Goal: Communication & Community: Answer question/provide support

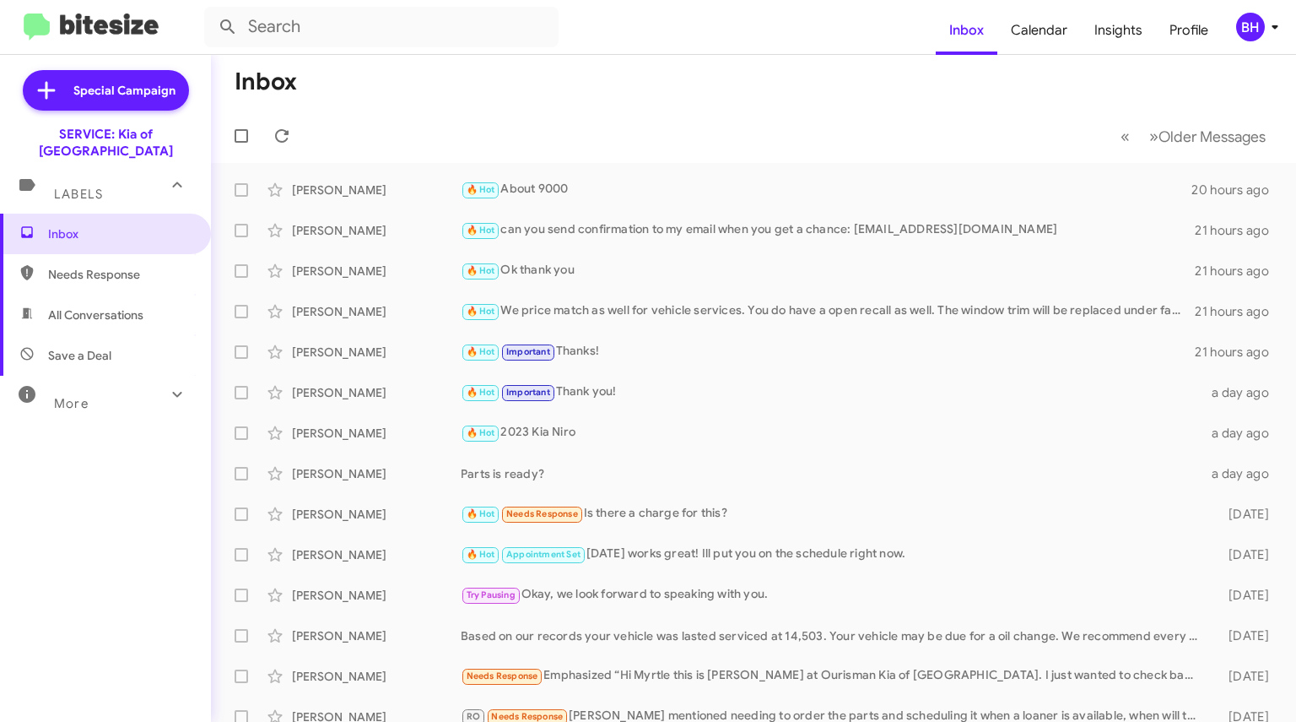
click at [527, 185] on div "🔥 Hot About 9000" at bounding box center [826, 189] width 731 height 19
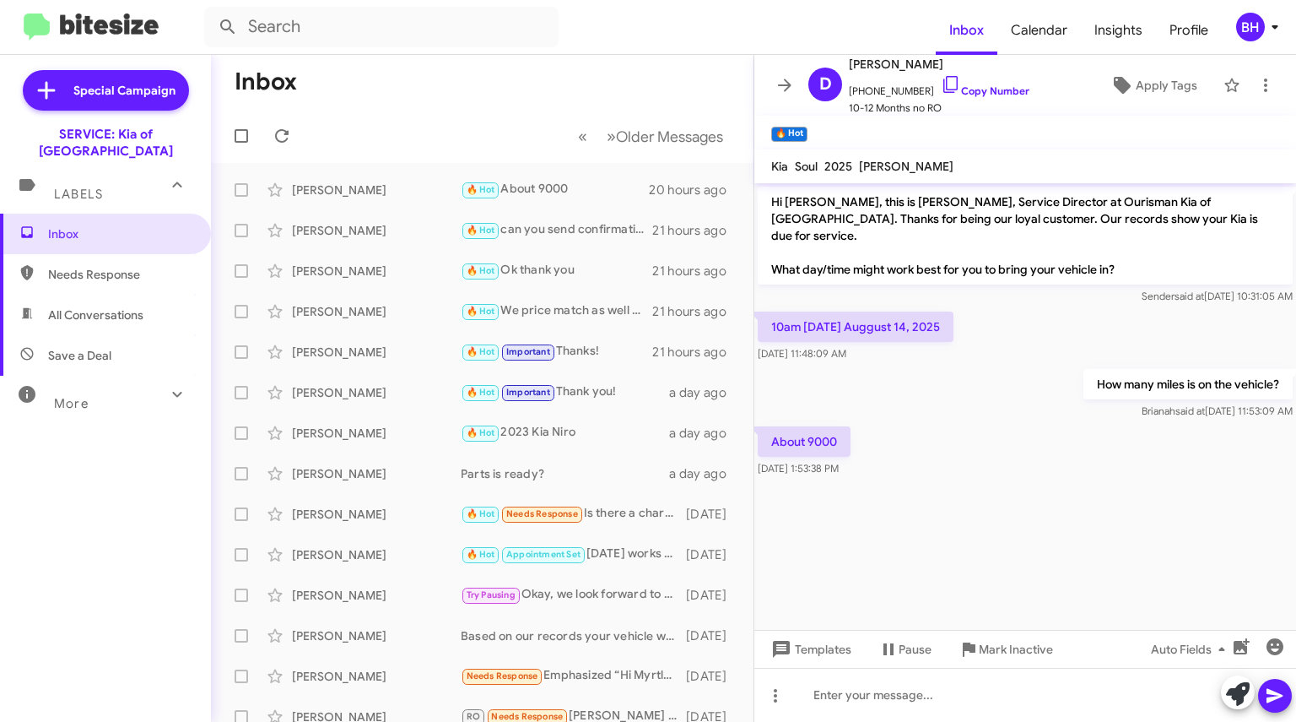
click at [941, 88] on icon at bounding box center [951, 84] width 20 height 20
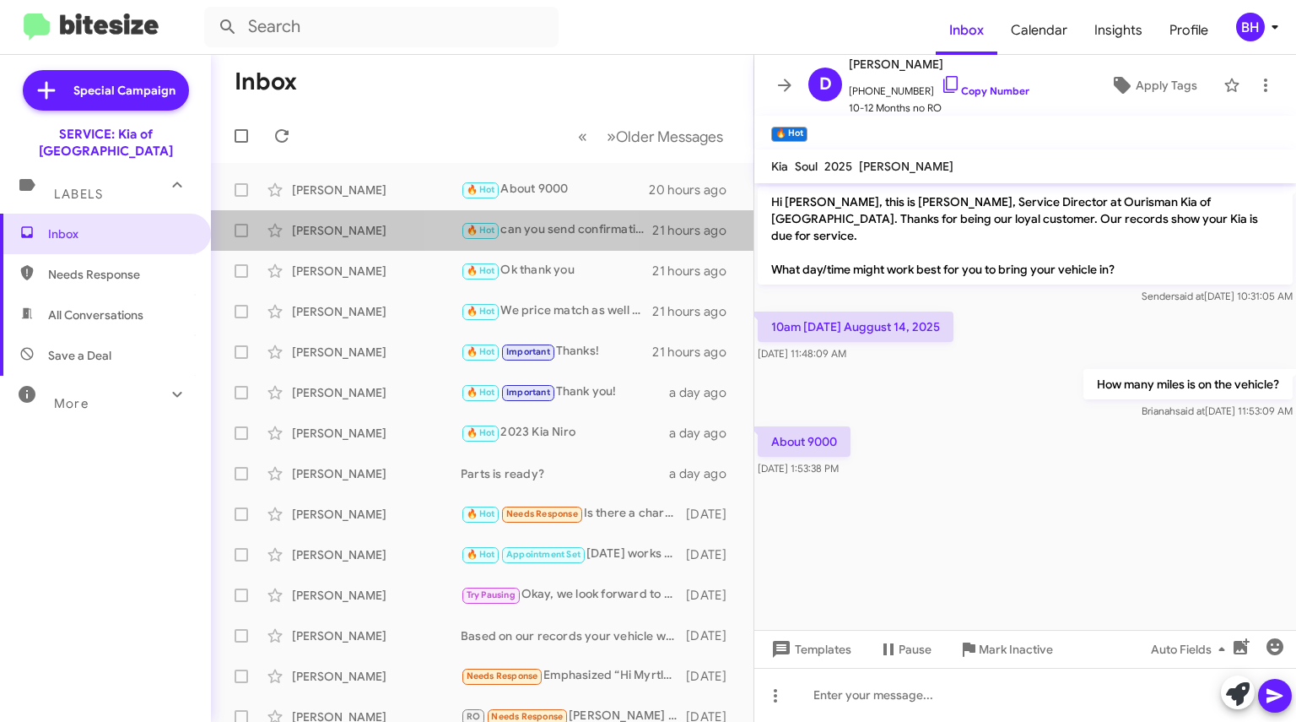
click at [534, 242] on div "[PERSON_NAME] 🔥 Hot can you send confirmation to my email when you get a chance…" at bounding box center [483, 231] width 516 height 34
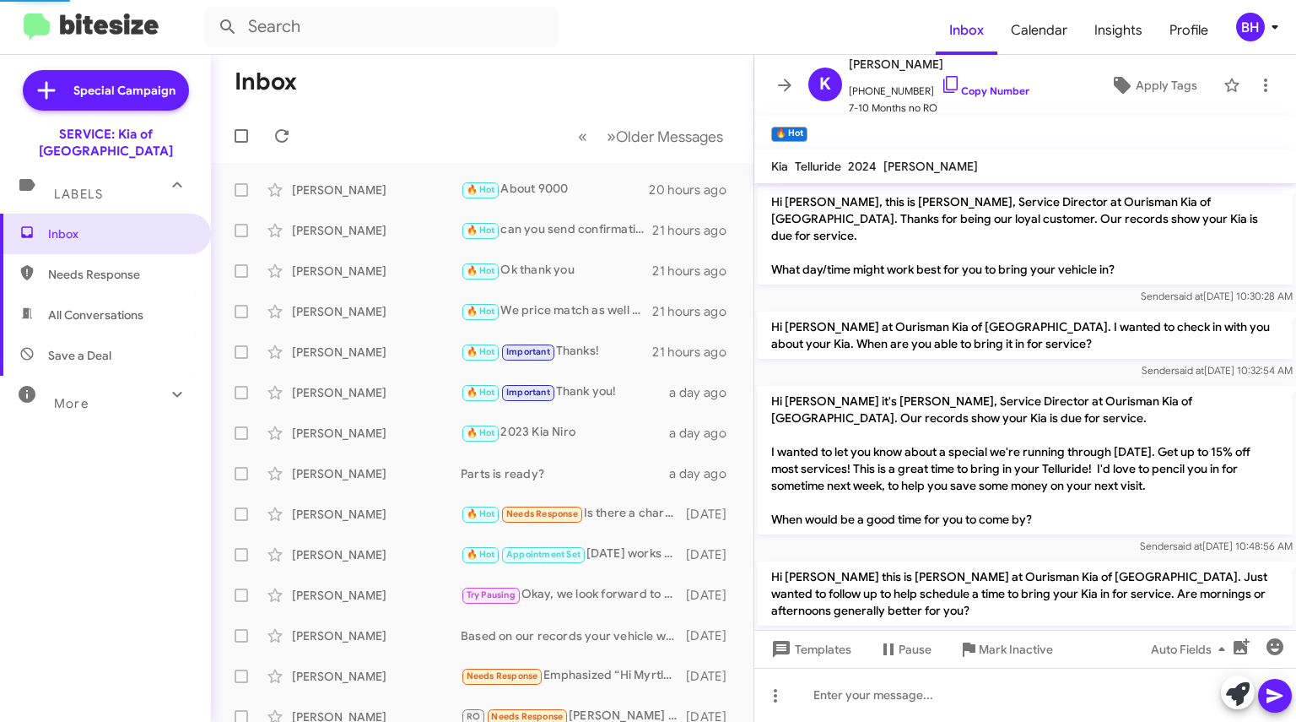
scroll to position [1044, 0]
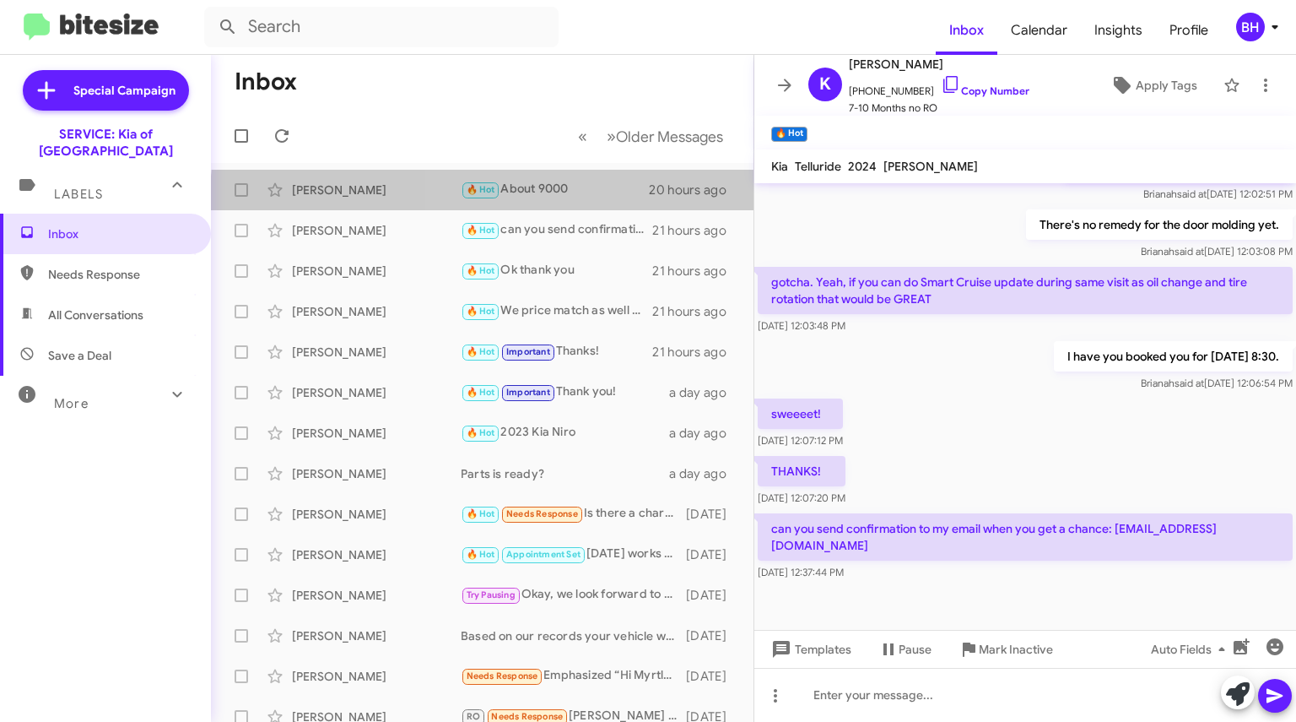
click at [561, 199] on div "[PERSON_NAME] 🔥 Hot About 9000 20 hours ago" at bounding box center [483, 190] width 516 height 34
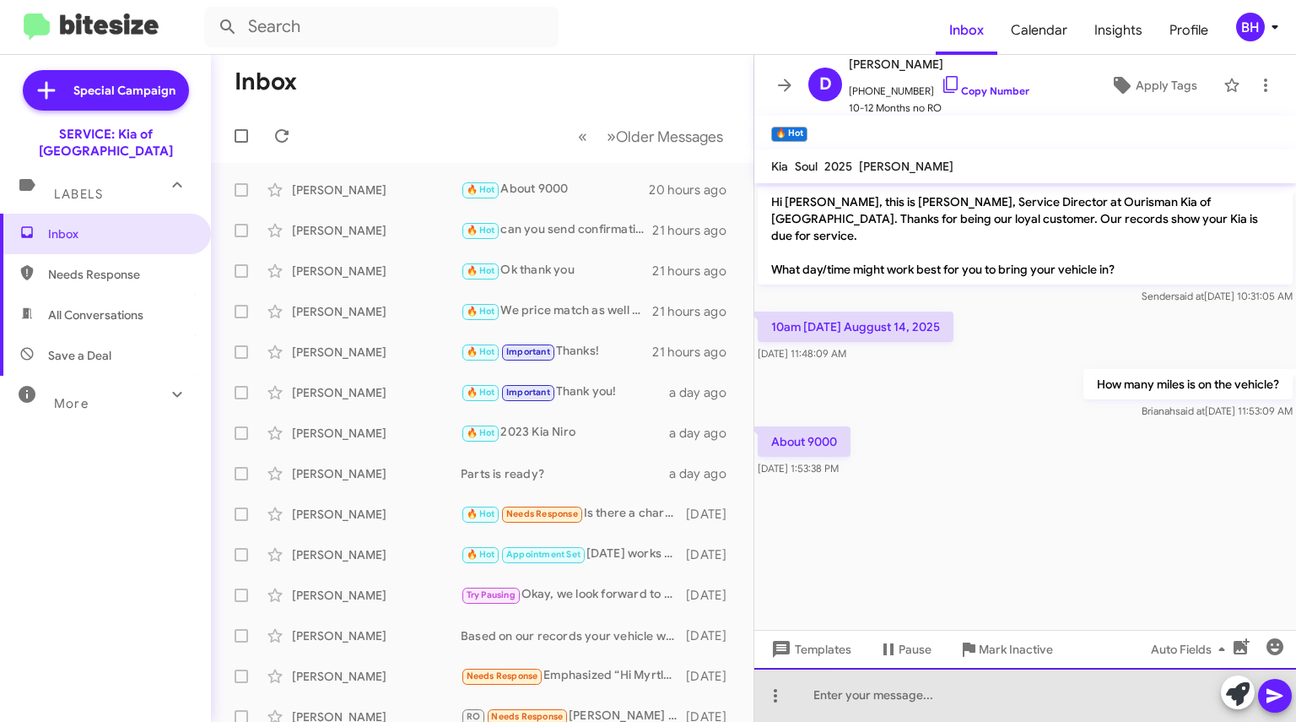
click at [955, 691] on div at bounding box center [1026, 695] width 542 height 54
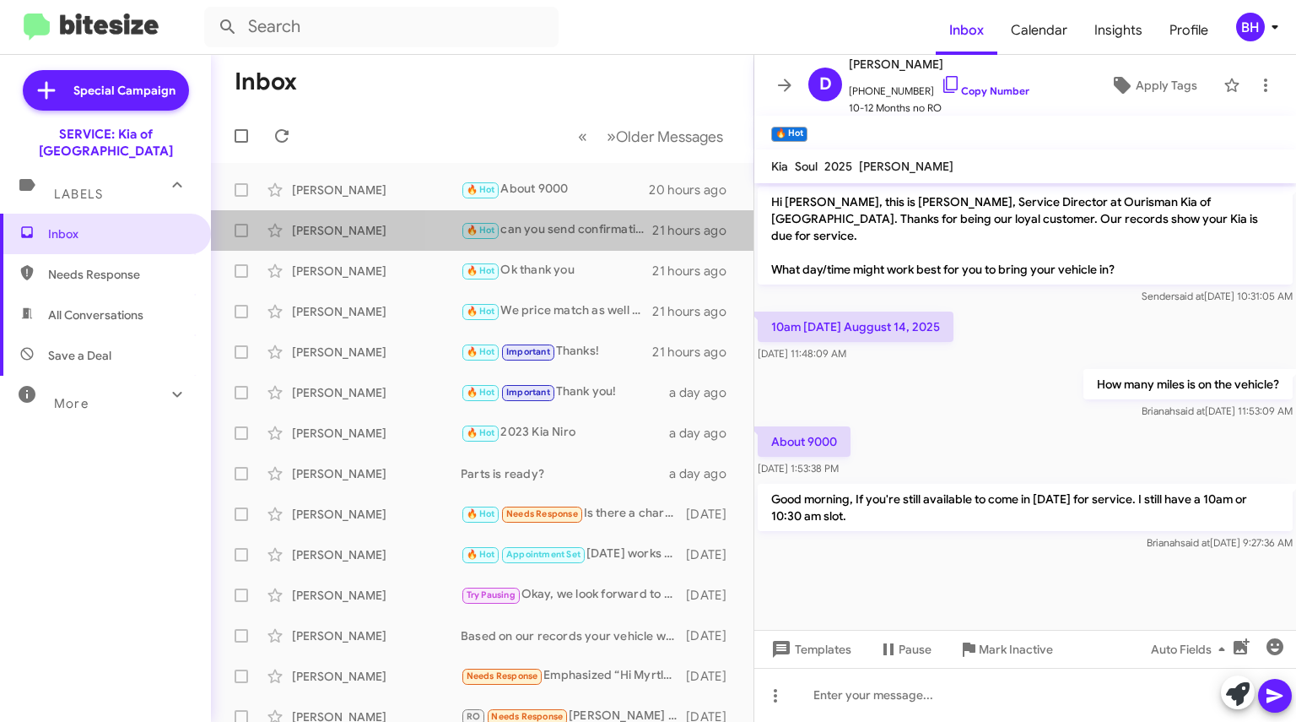
click at [590, 234] on div "🔥 Hot can you send confirmation to my email when you get a chance: [EMAIL_ADDRE…" at bounding box center [557, 229] width 192 height 19
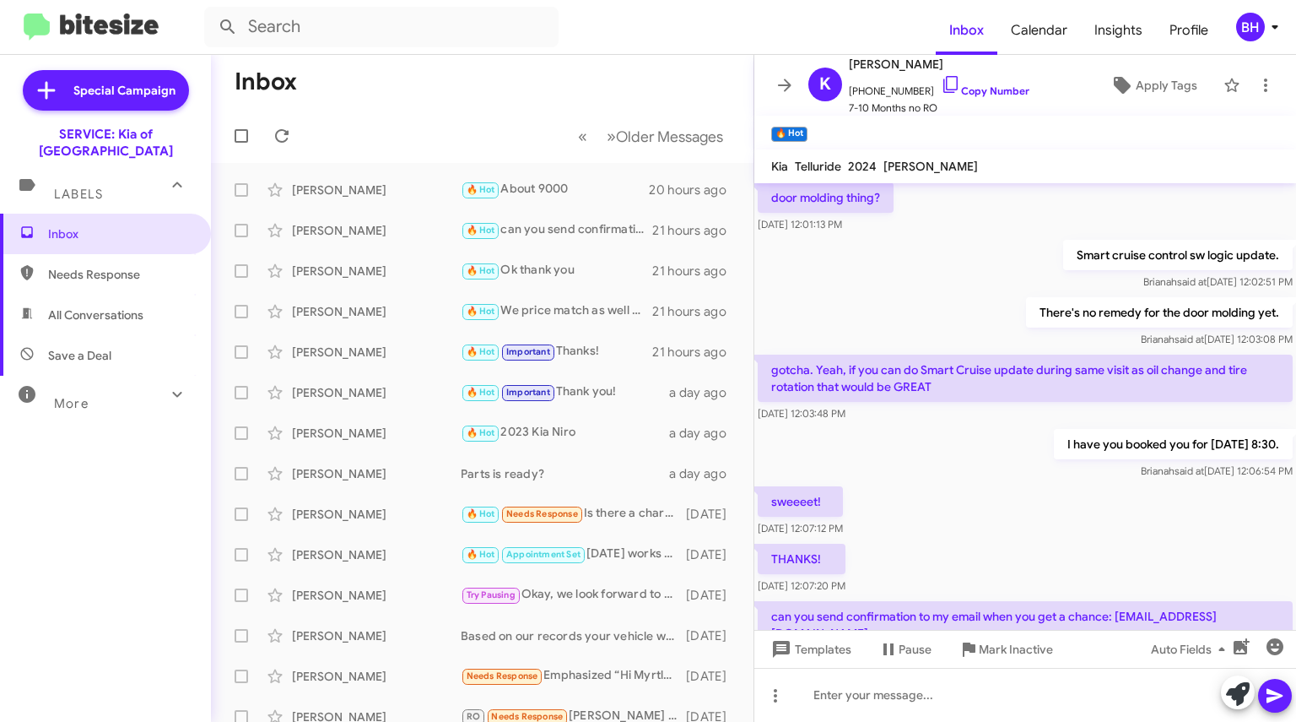
scroll to position [1044, 0]
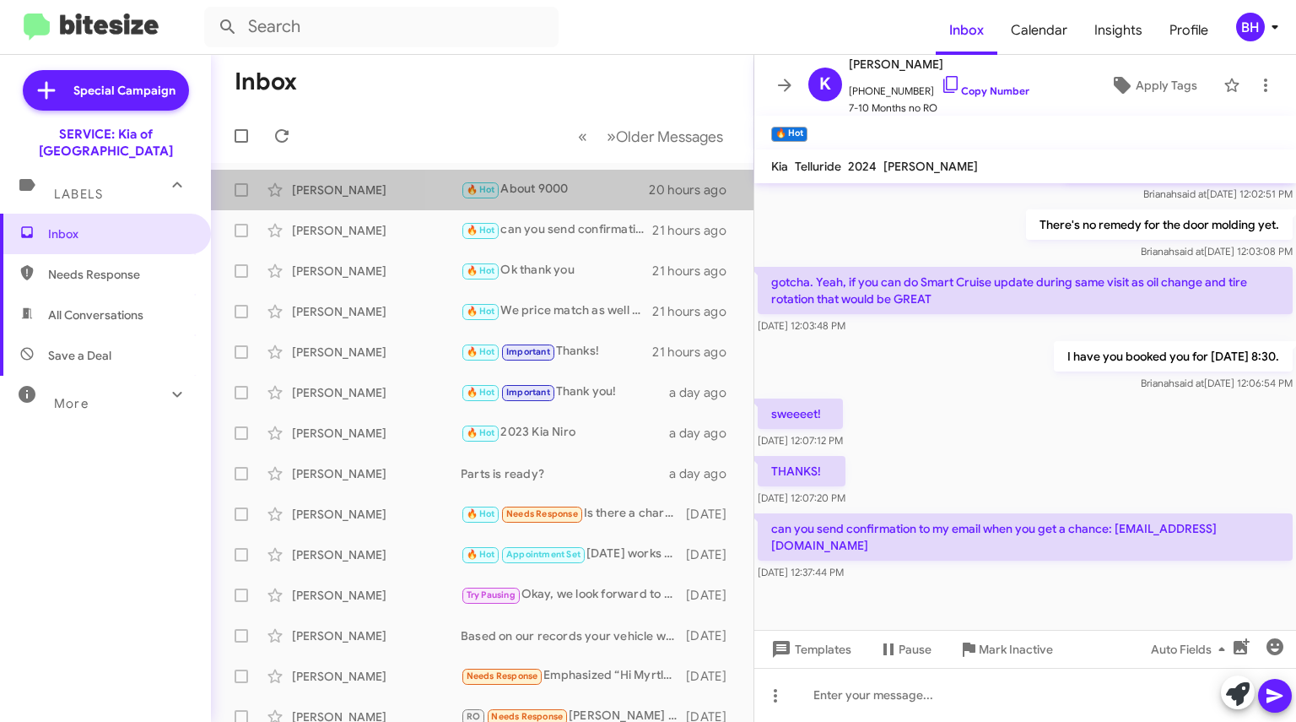
click at [552, 187] on div "🔥 Hot About 9000" at bounding box center [555, 189] width 188 height 19
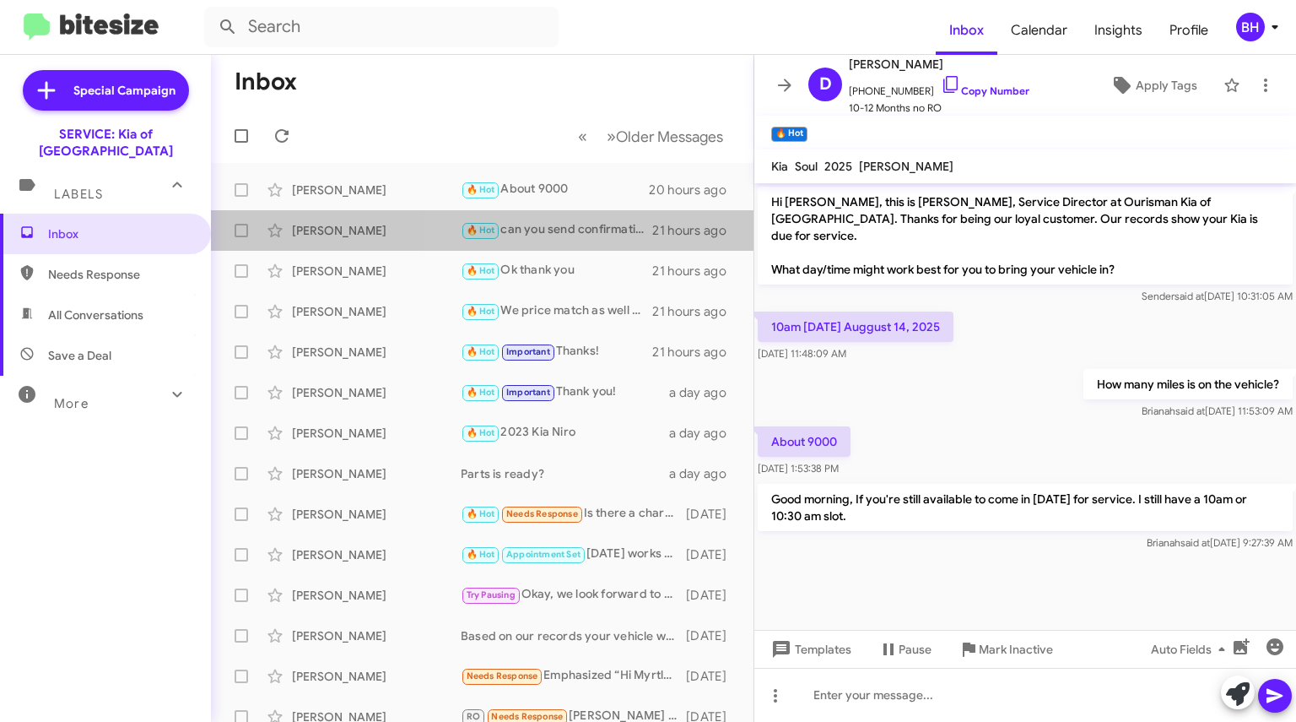
click at [544, 217] on div "[PERSON_NAME] 🔥 Hot can you send confirmation to my email when you get a chance…" at bounding box center [483, 231] width 516 height 34
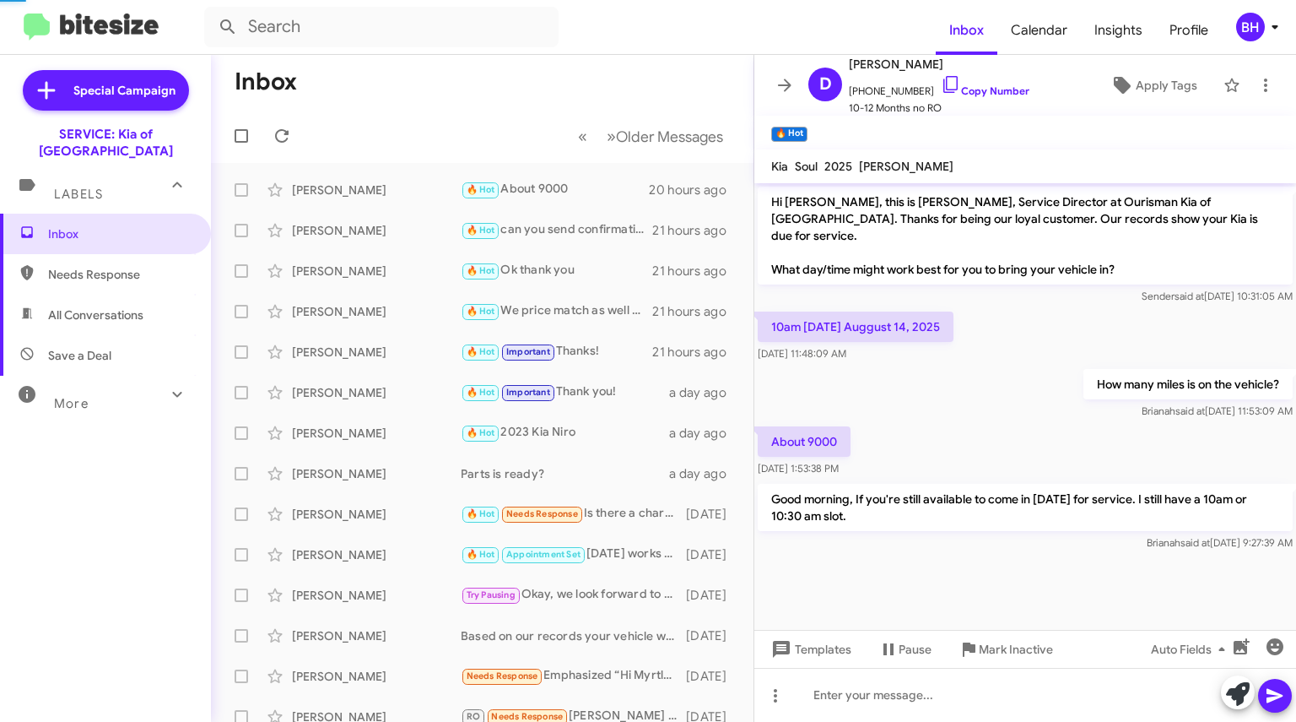
scroll to position [1044, 0]
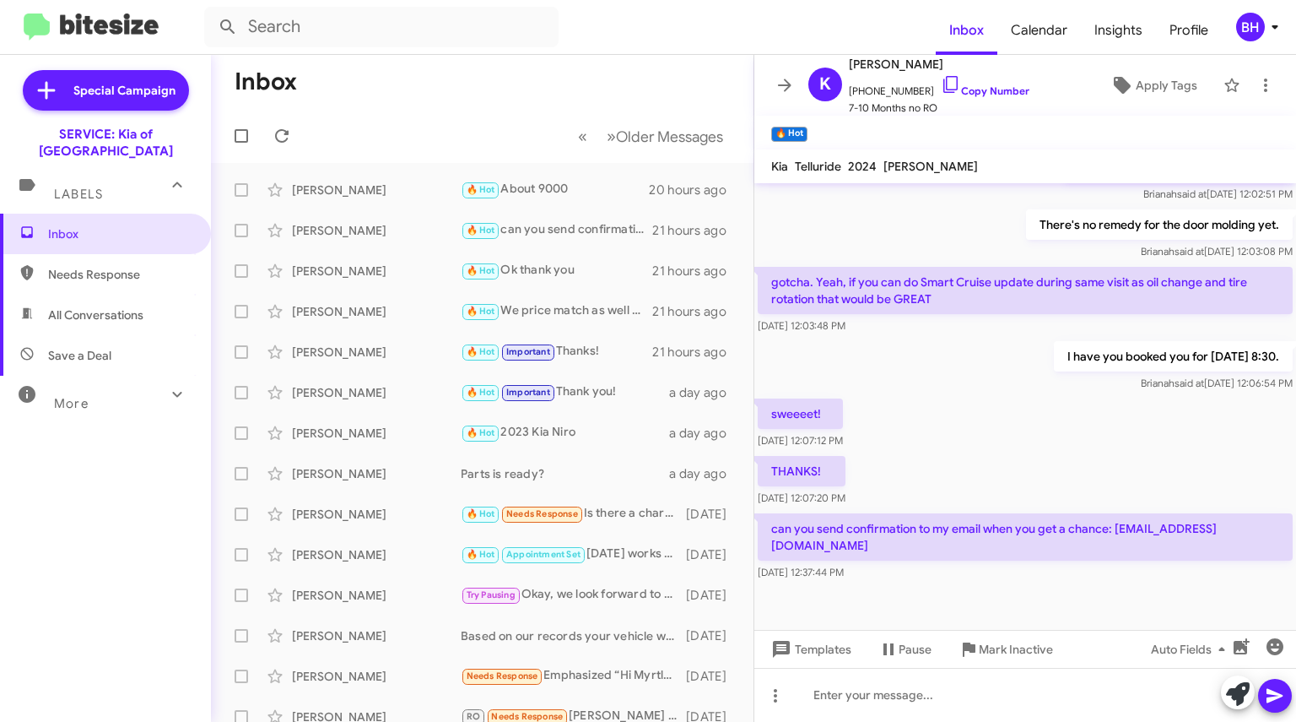
click at [502, 193] on div "🔥 Hot About 9000" at bounding box center [555, 189] width 188 height 19
